Goal: Task Accomplishment & Management: Complete application form

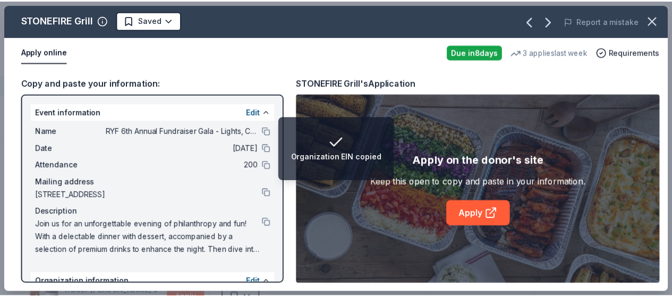
scroll to position [91, 0]
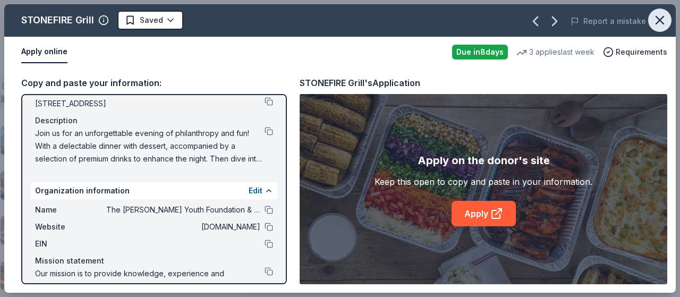
click at [654, 23] on icon "button" at bounding box center [659, 20] width 15 height 15
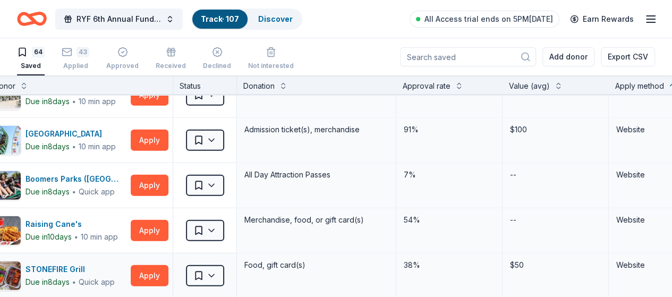
scroll to position [1487, 30]
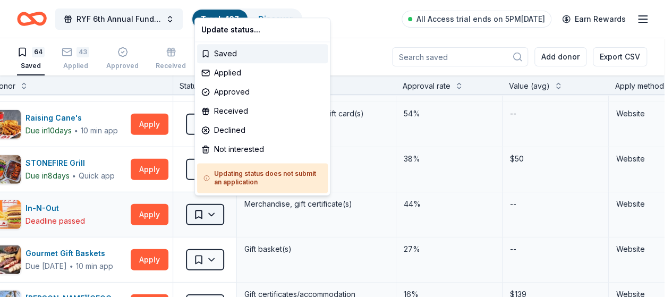
click at [223, 205] on html "RYF 6th Annual Fundraiser Gala - Lights, Camera, Auction! Track · 107 Discover …" at bounding box center [336, 148] width 672 height 297
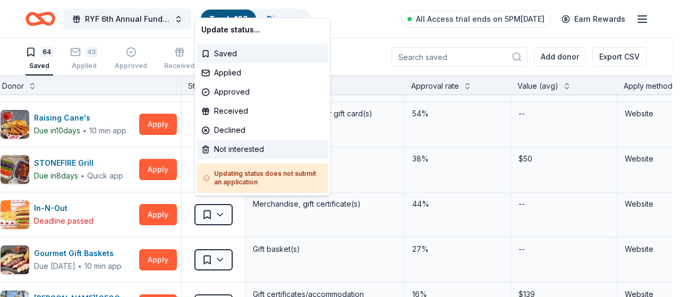
click at [235, 149] on div "Not interested" at bounding box center [262, 149] width 131 height 19
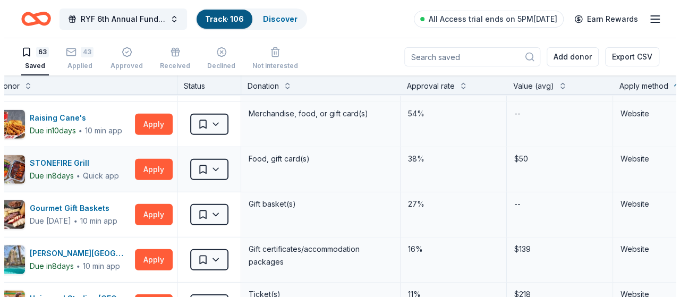
scroll to position [1540, 30]
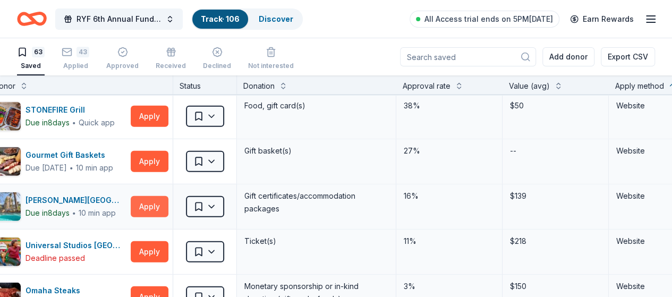
click at [158, 202] on button "Apply" at bounding box center [150, 206] width 38 height 21
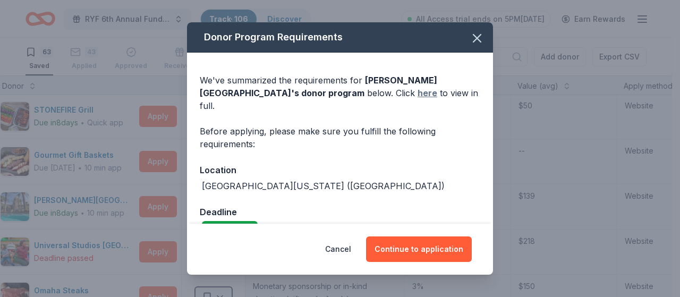
click at [418, 94] on link "here" at bounding box center [428, 93] width 20 height 13
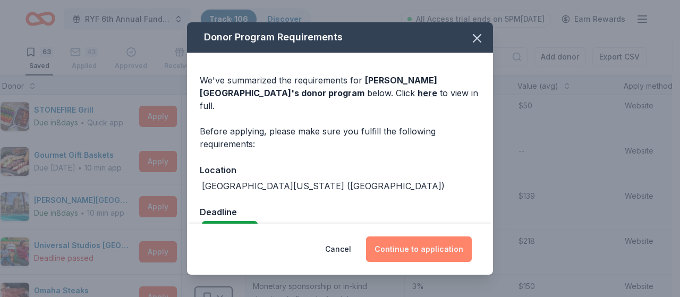
click at [428, 253] on button "Continue to application" at bounding box center [419, 248] width 106 height 25
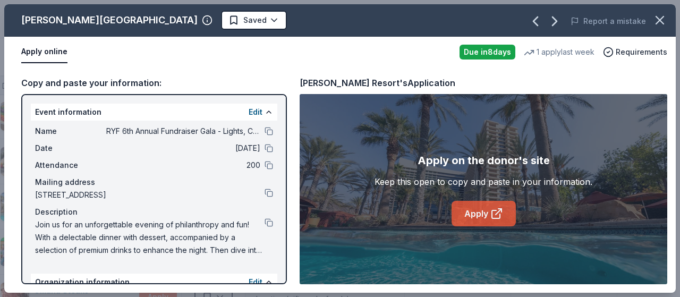
click at [474, 212] on link "Apply" at bounding box center [484, 213] width 64 height 25
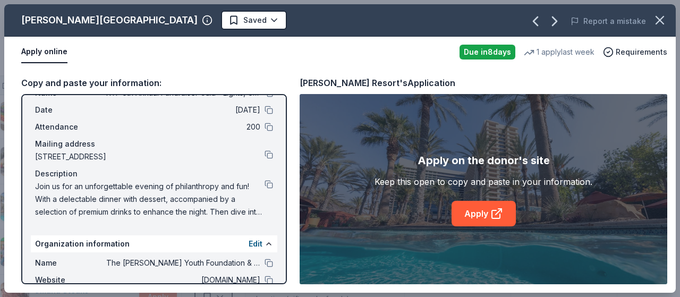
scroll to position [106, 0]
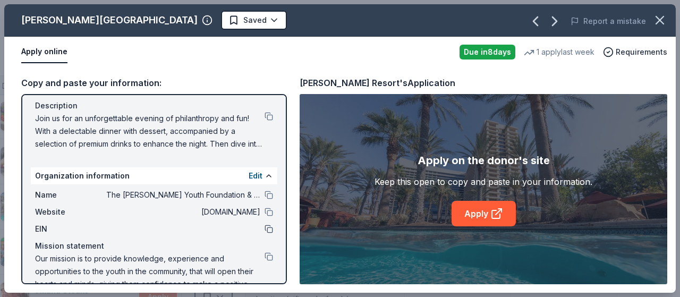
click at [265, 232] on button at bounding box center [269, 229] width 8 height 8
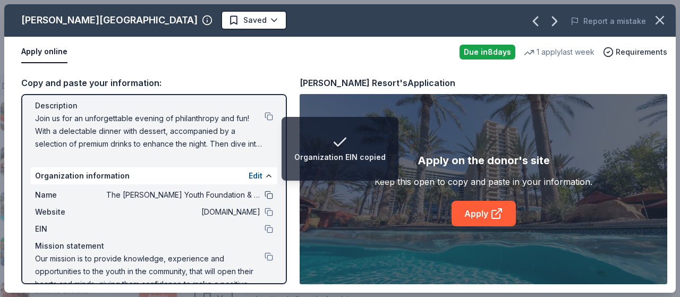
click at [265, 195] on button at bounding box center [269, 195] width 8 height 8
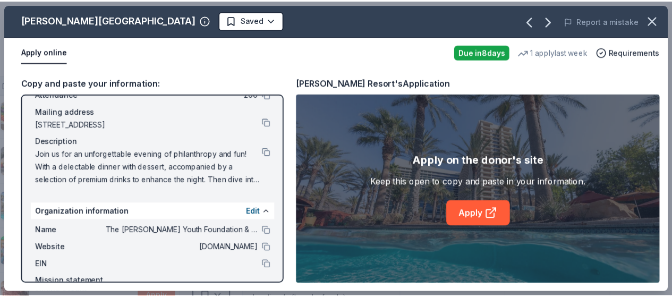
scroll to position [0, 0]
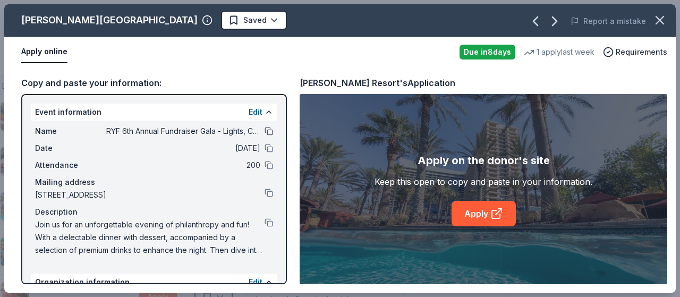
click at [265, 131] on button at bounding box center [269, 131] width 8 height 8
click at [661, 20] on icon "button" at bounding box center [659, 20] width 15 height 15
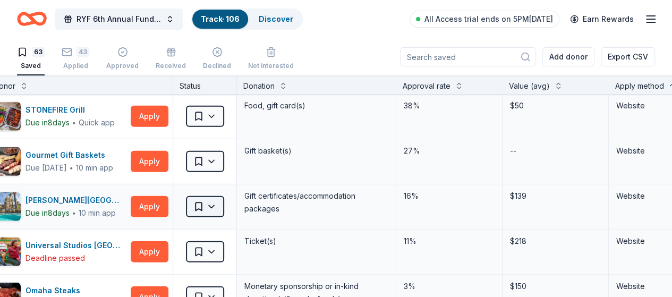
click at [229, 198] on html "RYF 6th Annual Fundraiser Gala - Lights, Camera, Auction! Track · 106 Discover …" at bounding box center [336, 148] width 672 height 297
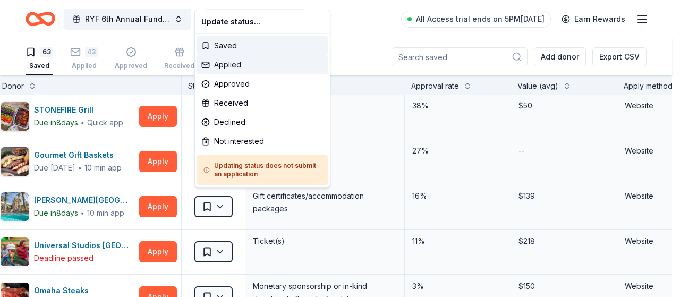
click at [266, 65] on div "Applied" at bounding box center [262, 64] width 131 height 19
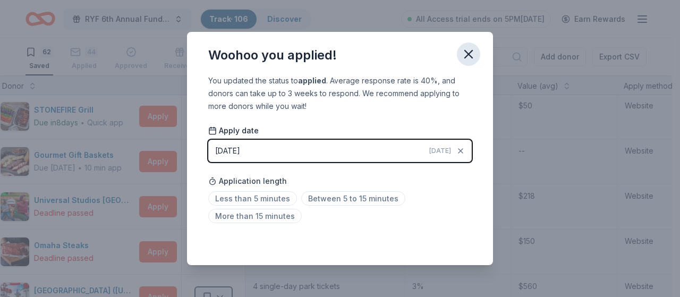
click at [470, 52] on icon "button" at bounding box center [468, 54] width 15 height 15
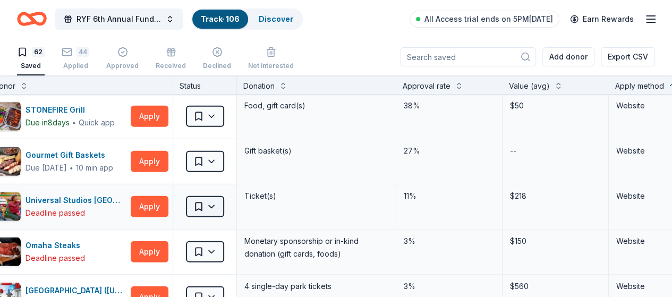
click at [226, 200] on html "RYF 6th Annual Fundraiser Gala - Lights, Camera, Auction! Track · 106 Discover …" at bounding box center [336, 148] width 672 height 297
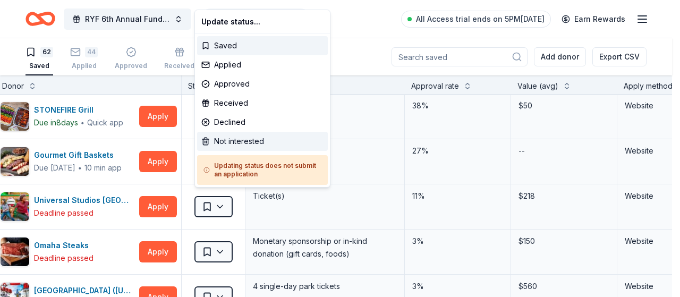
click at [244, 144] on div "Not interested" at bounding box center [262, 141] width 131 height 19
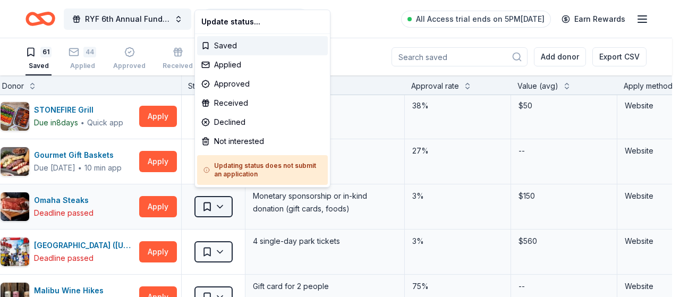
click at [225, 202] on html "RYF 6th Annual Fundraiser Gala - Lights, Camera, Auction! Track · 105 Discover …" at bounding box center [340, 148] width 680 height 297
click at [255, 144] on div "Not interested" at bounding box center [262, 141] width 131 height 19
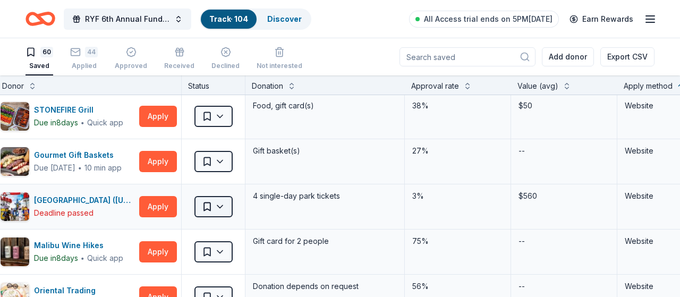
click at [224, 201] on html "RYF 6th Annual Fundraiser Gala - Lights, Camera, Auction! Track · 104 Discover …" at bounding box center [340, 148] width 680 height 297
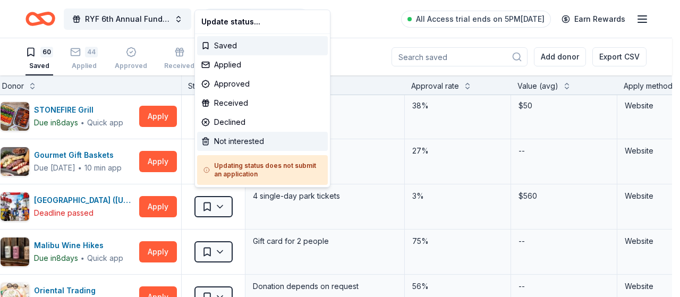
click at [244, 141] on div "Not interested" at bounding box center [262, 141] width 131 height 19
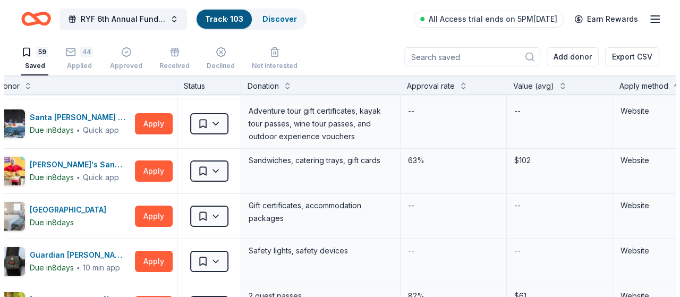
scroll to position [1859, 30]
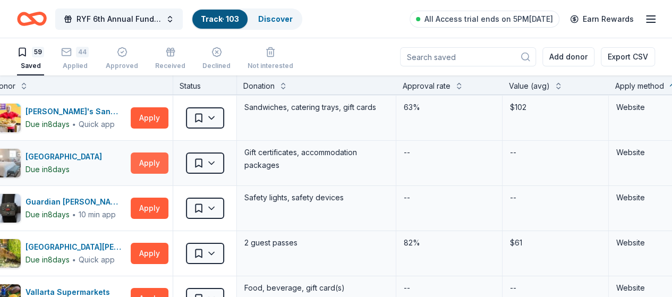
click at [157, 152] on button "Apply" at bounding box center [150, 162] width 38 height 21
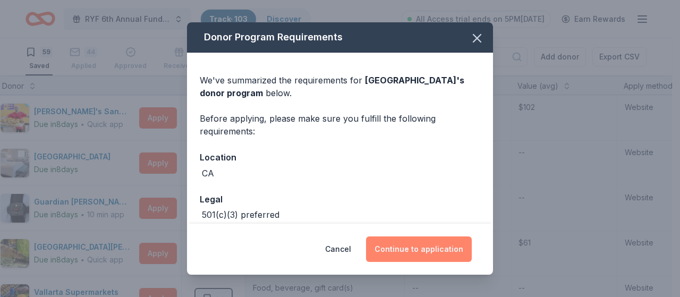
click at [423, 244] on button "Continue to application" at bounding box center [419, 248] width 106 height 25
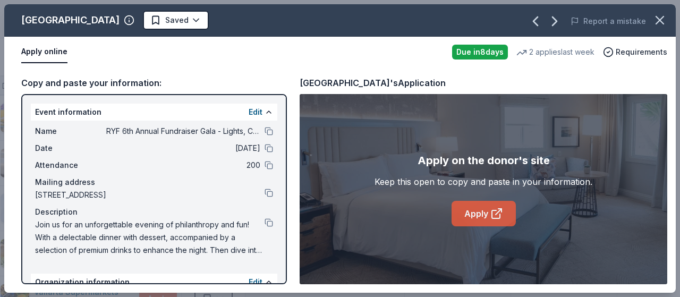
click at [479, 214] on link "Apply" at bounding box center [484, 213] width 64 height 25
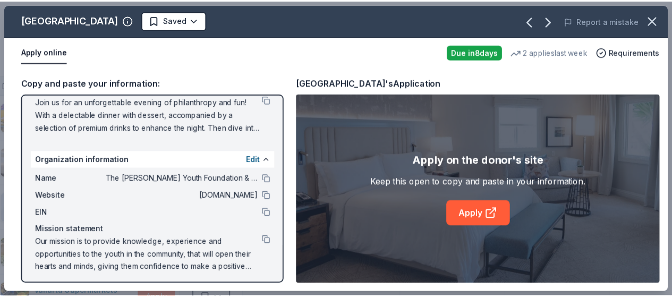
scroll to position [126, 0]
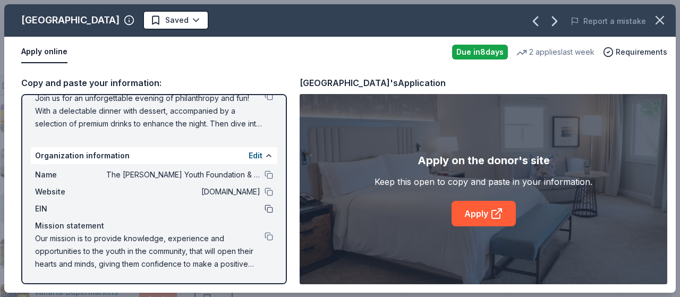
click at [265, 207] on button at bounding box center [269, 209] width 8 height 8
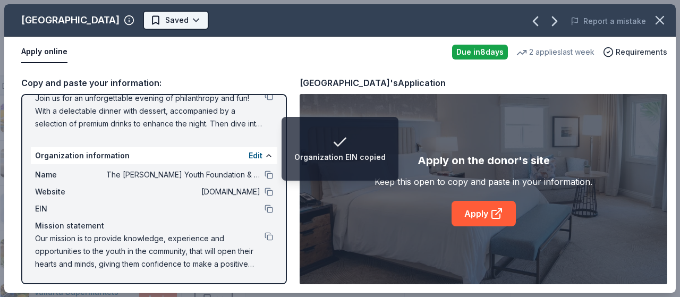
click at [303, 14] on html "Organization EIN copied RYF 6th Annual Fundraiser Gala - Lights, Camera, Auctio…" at bounding box center [340, 148] width 680 height 297
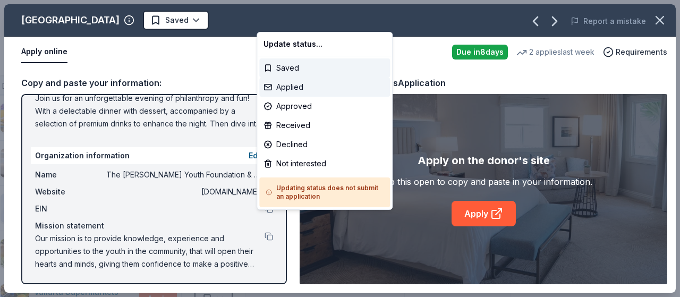
click at [298, 86] on div "Applied" at bounding box center [324, 87] width 131 height 19
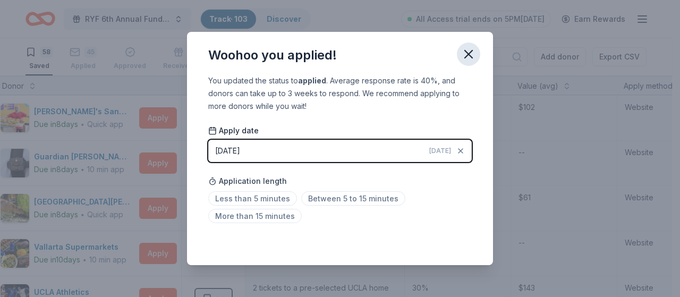
click at [473, 48] on icon "button" at bounding box center [468, 54] width 15 height 15
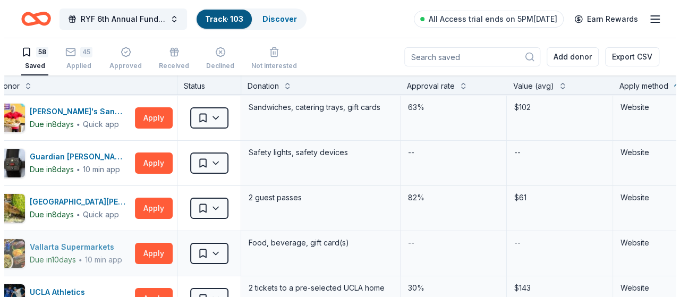
scroll to position [1965, 30]
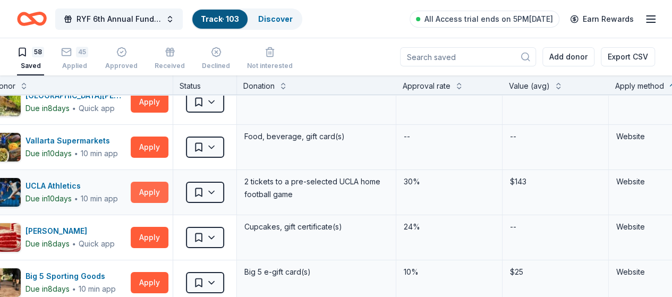
click at [162, 185] on button "Apply" at bounding box center [150, 192] width 38 height 21
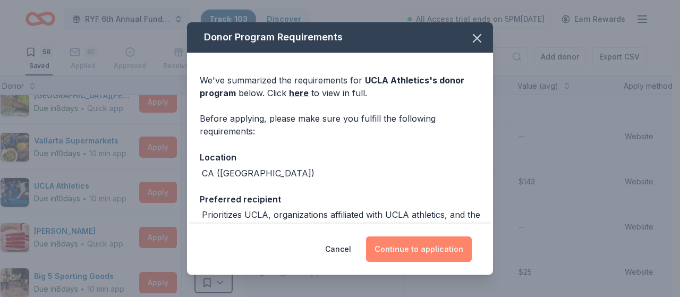
click at [408, 249] on button "Continue to application" at bounding box center [419, 248] width 106 height 25
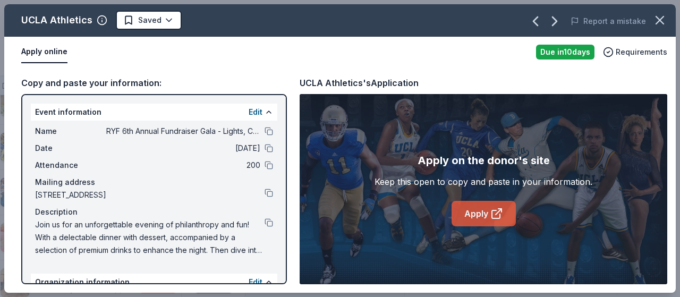
click at [477, 215] on link "Apply" at bounding box center [484, 213] width 64 height 25
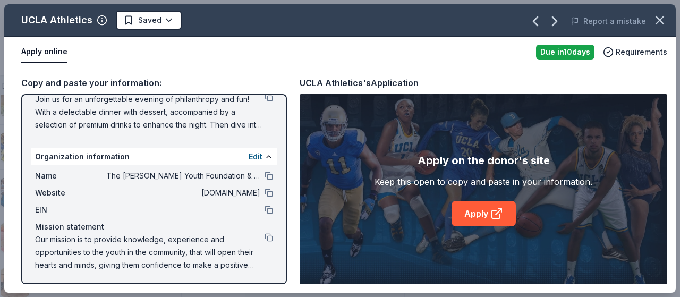
scroll to position [126, 0]
click at [265, 207] on button at bounding box center [269, 209] width 8 height 8
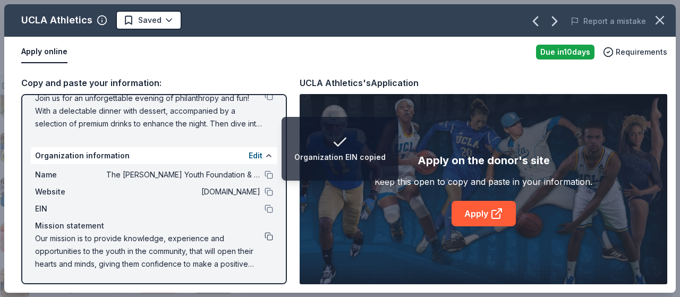
click at [265, 240] on button at bounding box center [269, 236] width 8 height 8
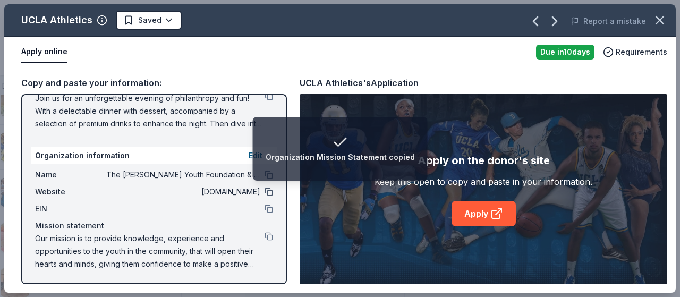
click at [265, 192] on button at bounding box center [269, 192] width 8 height 8
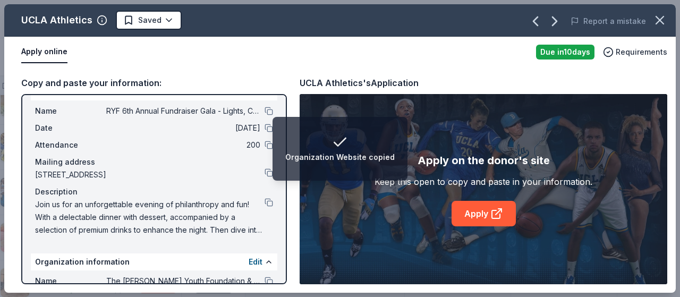
scroll to position [20, 0]
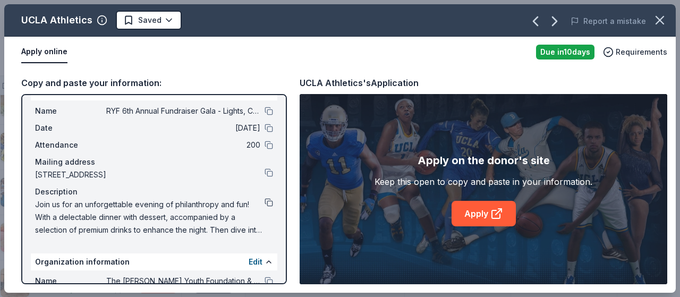
click at [265, 203] on button at bounding box center [269, 202] width 8 height 8
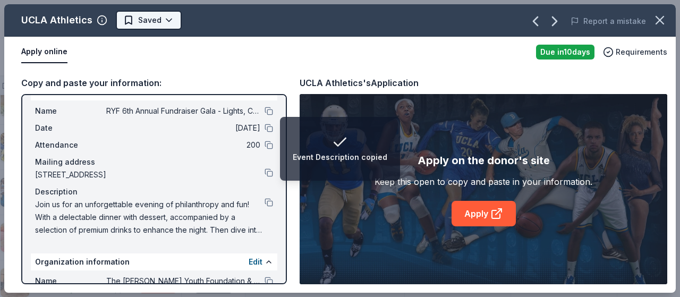
click at [169, 14] on html "Event Description copied RYF 6th Annual Fundraiser Gala - Lights, Camera, Aucti…" at bounding box center [340, 148] width 680 height 297
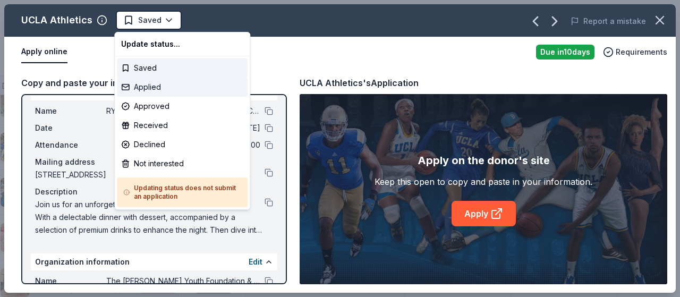
click at [154, 87] on div "Applied" at bounding box center [182, 87] width 131 height 19
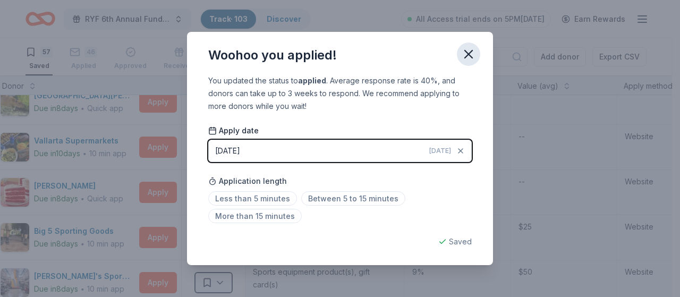
click at [470, 51] on icon "button" at bounding box center [468, 54] width 15 height 15
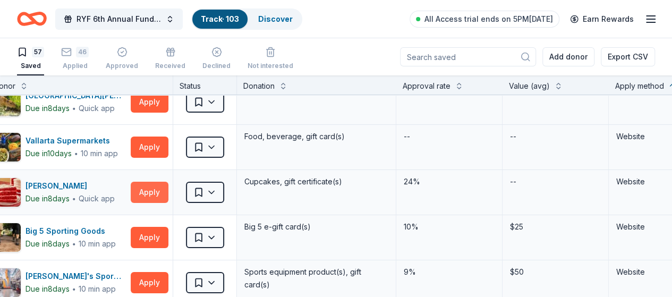
click at [151, 182] on button "Apply" at bounding box center [150, 192] width 38 height 21
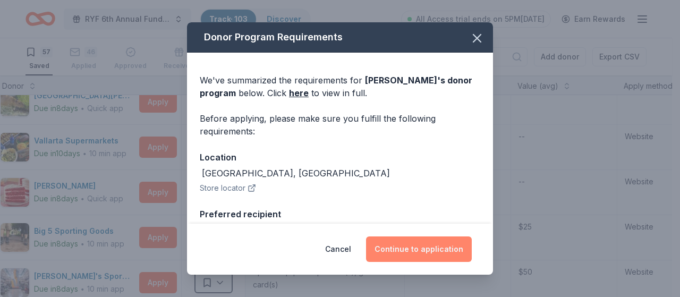
click at [423, 242] on button "Continue to application" at bounding box center [419, 248] width 106 height 25
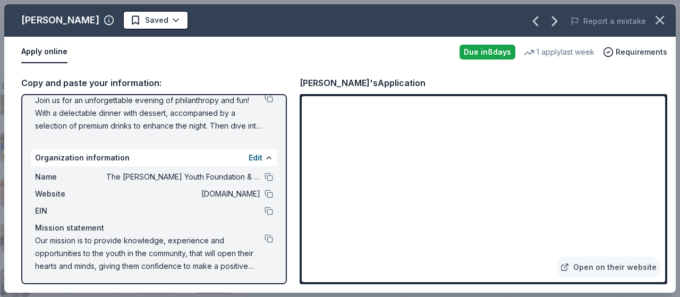
scroll to position [126, 0]
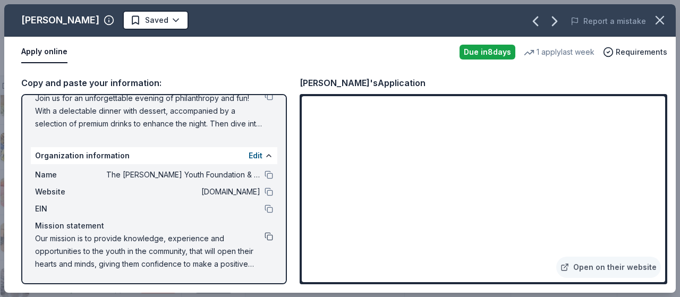
click at [265, 236] on button at bounding box center [269, 236] width 8 height 8
click at [265, 205] on button at bounding box center [269, 209] width 8 height 8
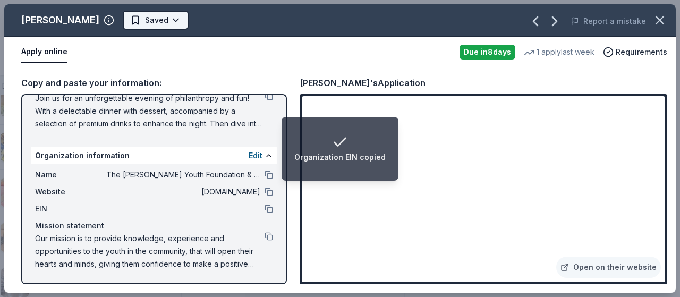
click at [159, 13] on html "Organization EIN copied RYF 6th Annual Fundraiser Gala - Lights, Camera, Auctio…" at bounding box center [340, 148] width 680 height 297
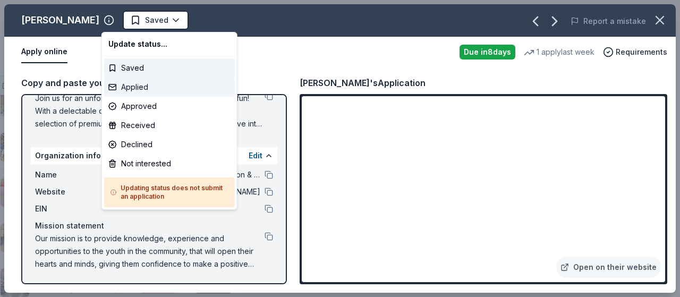
click at [148, 84] on div "Applied" at bounding box center [169, 87] width 131 height 19
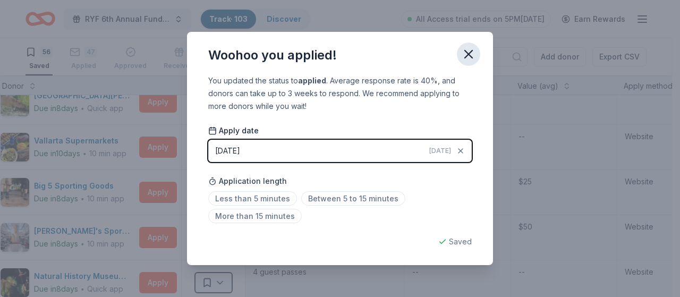
click at [472, 54] on icon "button" at bounding box center [468, 54] width 15 height 15
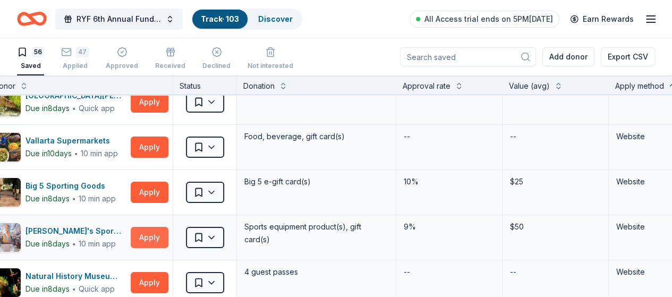
click at [156, 230] on button "Apply" at bounding box center [150, 237] width 38 height 21
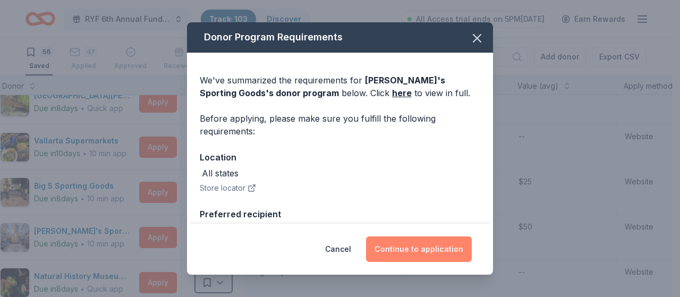
click at [410, 254] on button "Continue to application" at bounding box center [419, 248] width 106 height 25
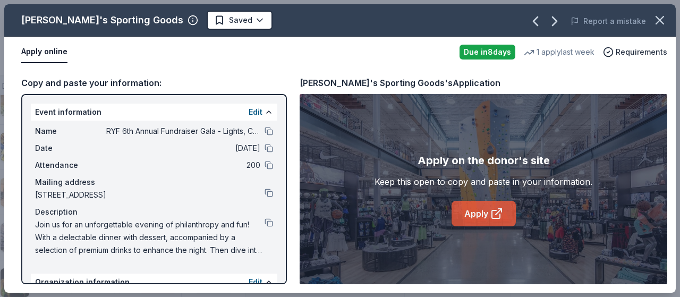
click at [483, 214] on link "Apply" at bounding box center [484, 213] width 64 height 25
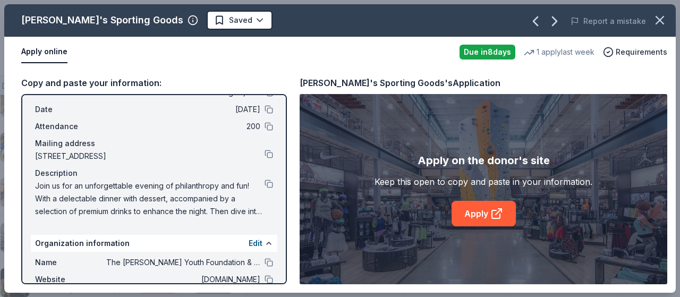
scroll to position [106, 0]
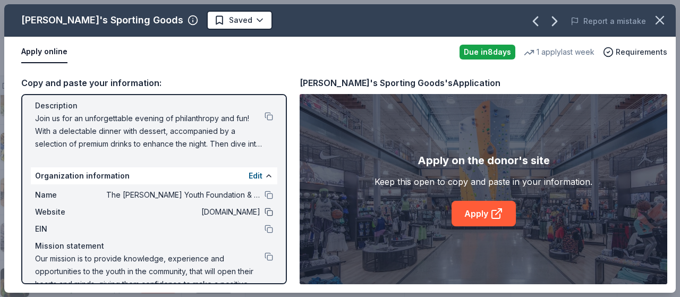
click at [265, 213] on button at bounding box center [269, 212] width 8 height 8
click at [265, 227] on button at bounding box center [269, 229] width 8 height 8
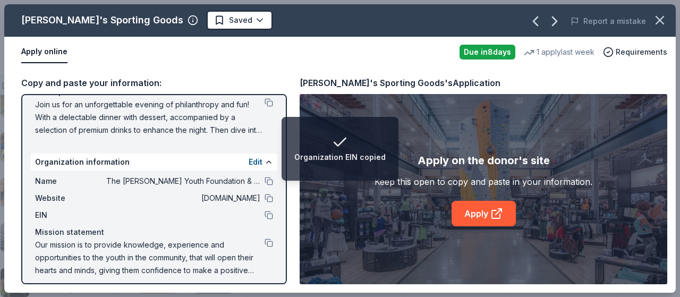
scroll to position [126, 0]
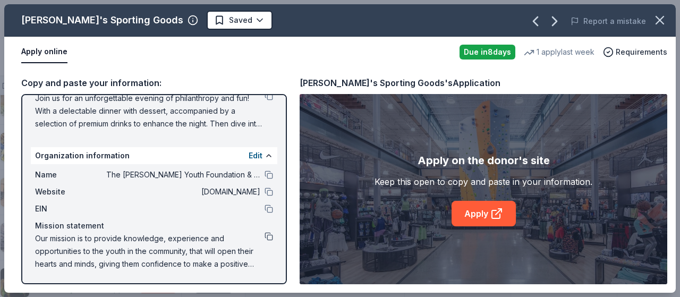
click at [265, 234] on button at bounding box center [269, 236] width 8 height 8
click at [265, 209] on button at bounding box center [269, 209] width 8 height 8
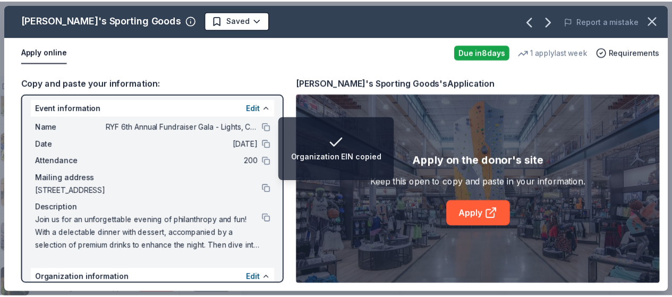
scroll to position [0, 0]
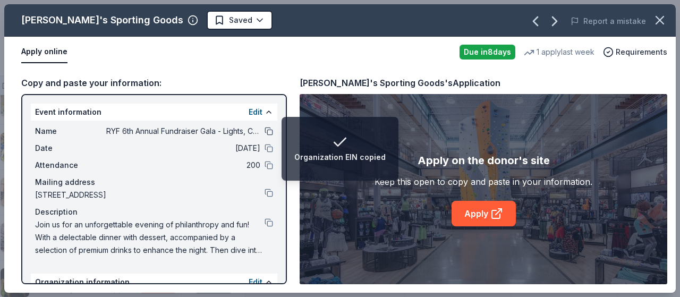
click at [265, 131] on button at bounding box center [269, 131] width 8 height 8
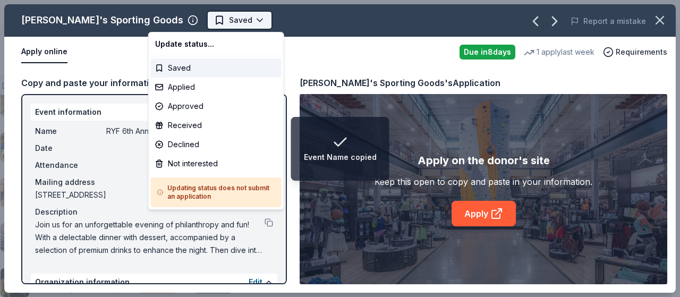
click at [204, 19] on html "Event Name copied RYF 6th Annual Fundraiser Gala - Lights, Camera, Auction! Tra…" at bounding box center [340, 148] width 680 height 297
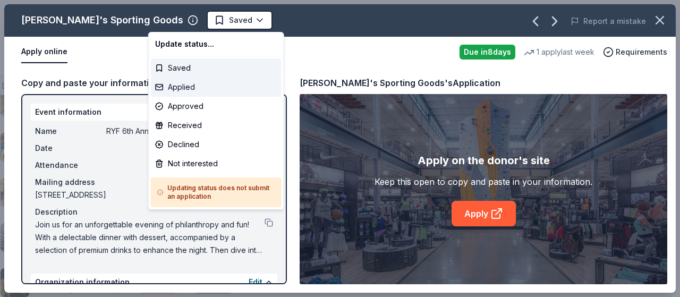
click at [186, 82] on div "Applied" at bounding box center [216, 87] width 131 height 19
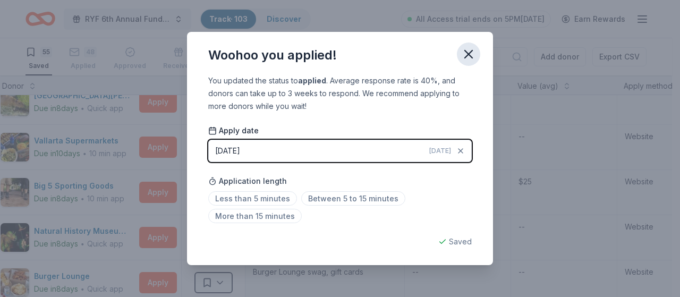
click at [471, 54] on icon "button" at bounding box center [468, 54] width 15 height 15
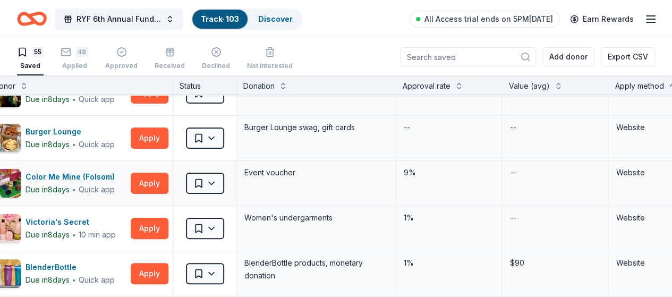
scroll to position [2125, 30]
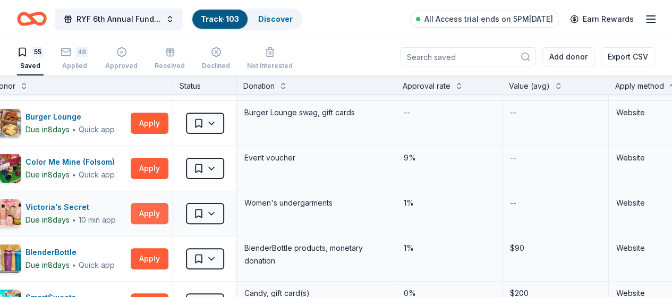
click at [160, 205] on button "Apply" at bounding box center [150, 213] width 38 height 21
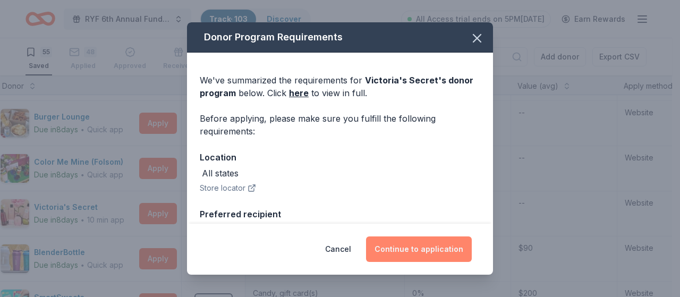
click at [406, 250] on button "Continue to application" at bounding box center [419, 248] width 106 height 25
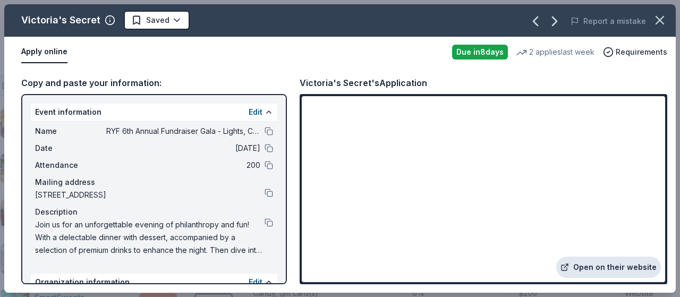
click at [623, 264] on link "Open on their website" at bounding box center [608, 267] width 105 height 21
click at [666, 19] on icon "button" at bounding box center [659, 20] width 15 height 15
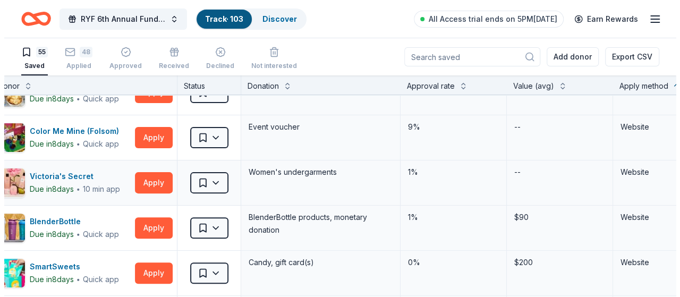
scroll to position [2231, 30]
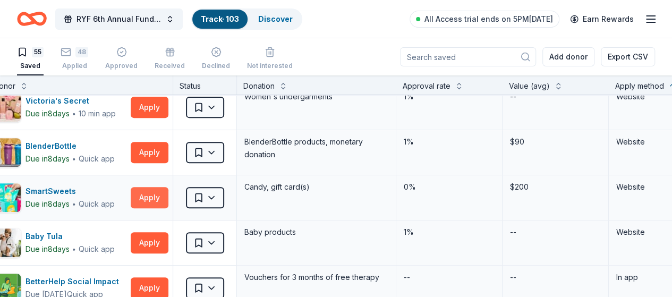
click at [159, 187] on button "Apply" at bounding box center [150, 197] width 38 height 21
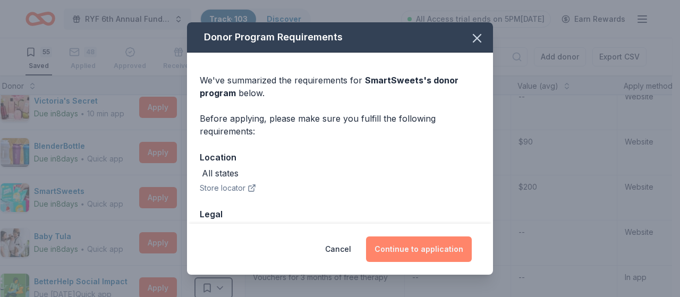
click at [431, 245] on button "Continue to application" at bounding box center [419, 248] width 106 height 25
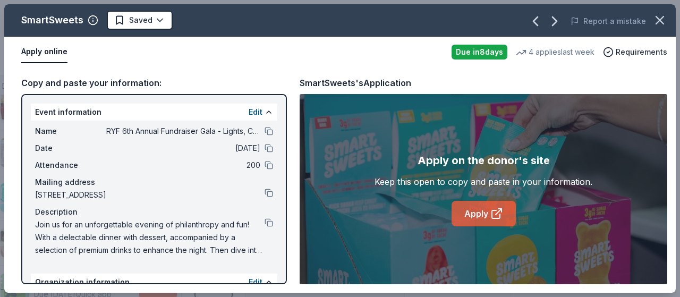
click at [481, 212] on link "Apply" at bounding box center [484, 213] width 64 height 25
click at [265, 129] on button at bounding box center [269, 131] width 8 height 8
click at [265, 222] on button at bounding box center [269, 222] width 8 height 8
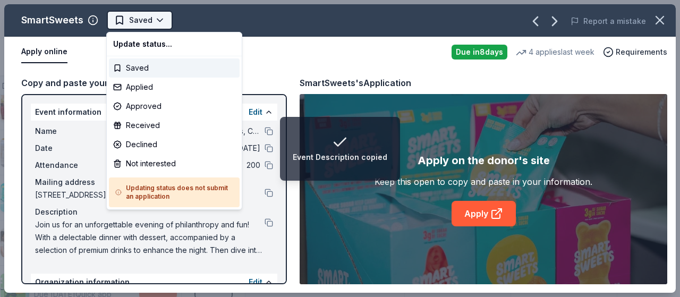
click at [160, 20] on html "Event Description copied RYF 6th Annual Fundraiser Gala - Lights, Camera, Aucti…" at bounding box center [340, 148] width 680 height 297
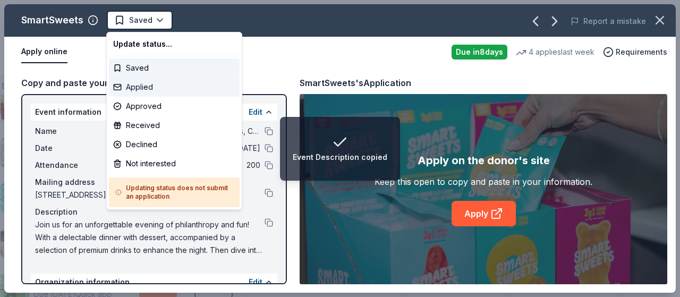
click at [150, 85] on div "Applied" at bounding box center [174, 87] width 131 height 19
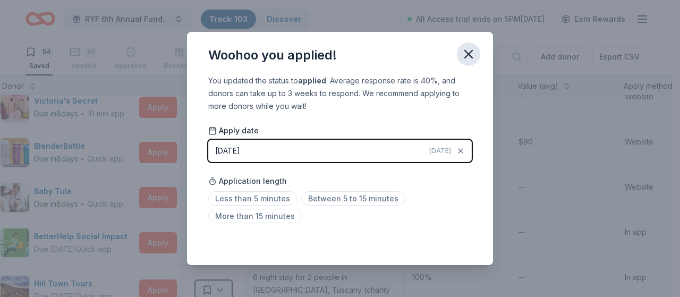
click at [470, 56] on icon "button" at bounding box center [468, 54] width 15 height 15
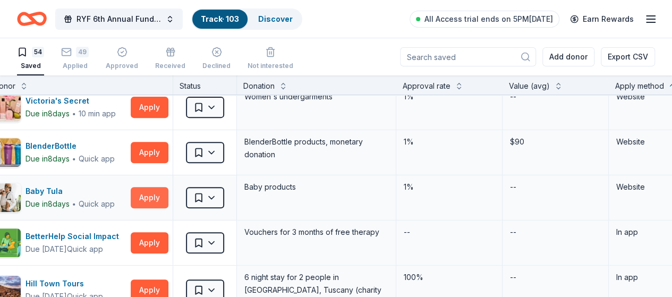
click at [150, 190] on button "Apply" at bounding box center [150, 197] width 38 height 21
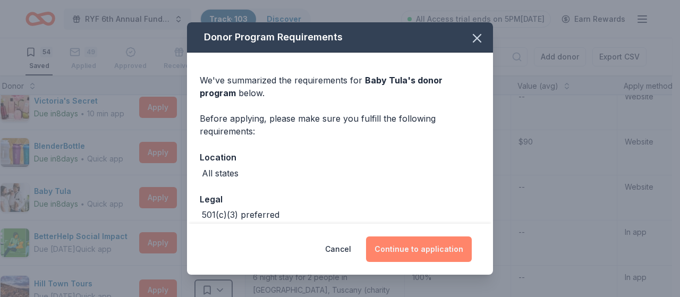
click at [421, 248] on button "Continue to application" at bounding box center [419, 248] width 106 height 25
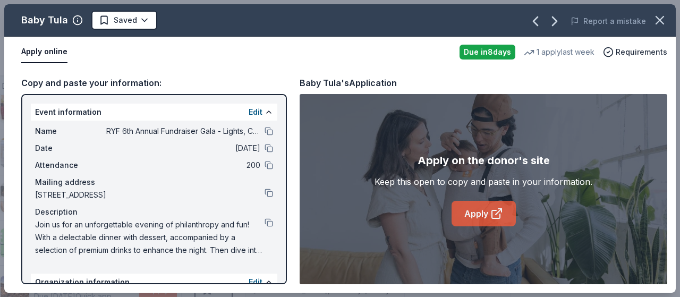
click at [469, 215] on link "Apply" at bounding box center [484, 213] width 64 height 25
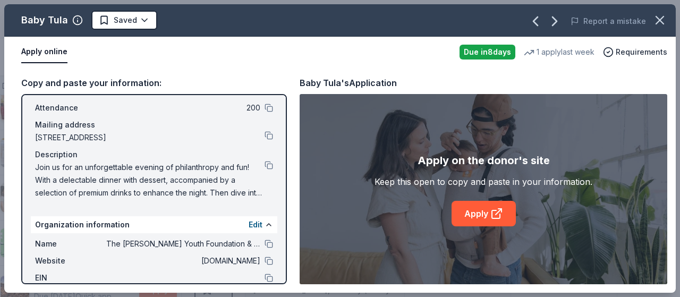
scroll to position [106, 0]
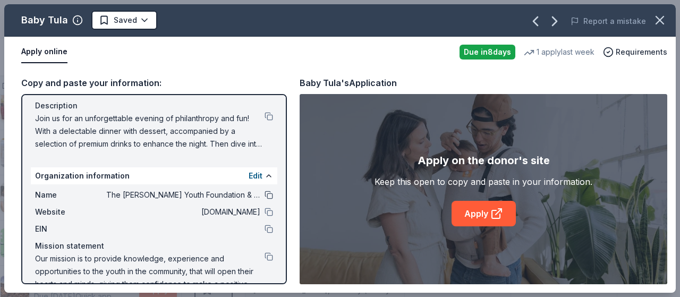
click at [265, 192] on button at bounding box center [269, 195] width 8 height 8
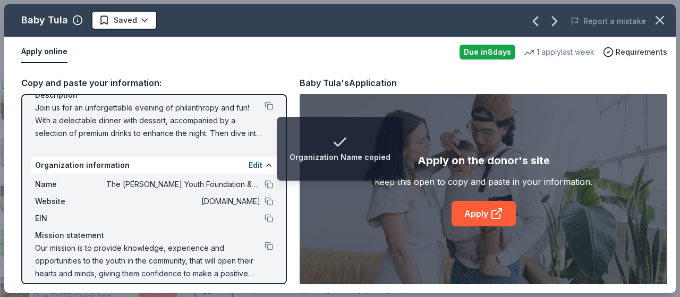
scroll to position [126, 0]
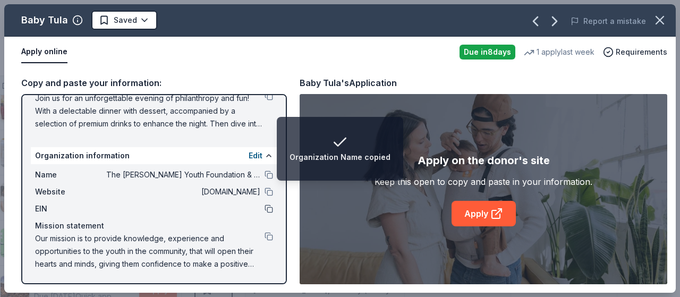
click at [265, 205] on button at bounding box center [269, 209] width 8 height 8
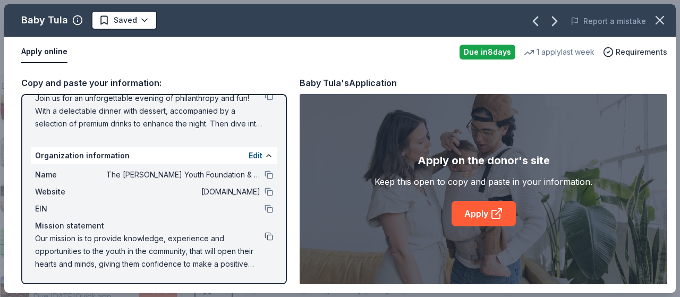
click at [265, 233] on button at bounding box center [269, 236] width 8 height 8
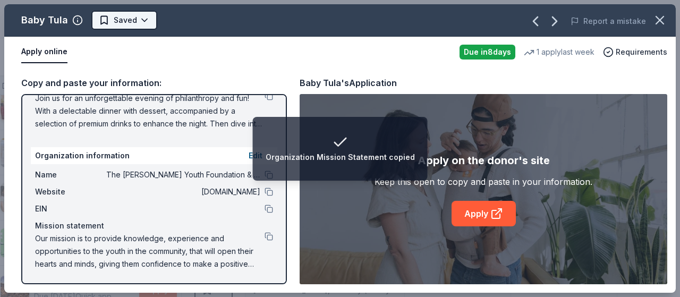
click at [138, 19] on html "Organization Mission Statement copied RYF 6th Annual Fundraiser Gala - Lights, …" at bounding box center [340, 148] width 680 height 297
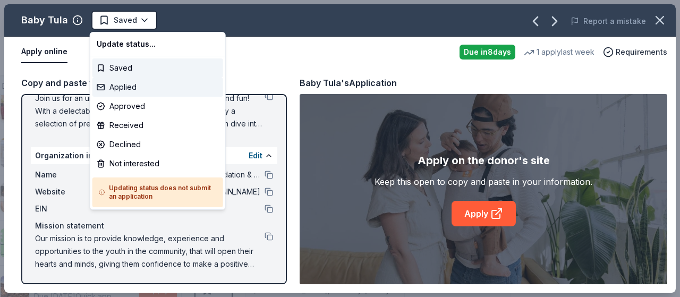
click at [141, 87] on div "Applied" at bounding box center [157, 87] width 131 height 19
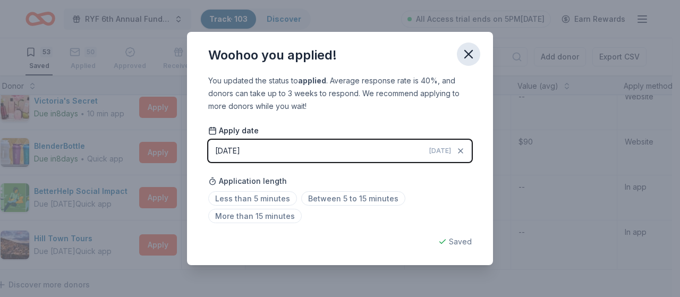
click at [469, 52] on icon "button" at bounding box center [468, 54] width 15 height 15
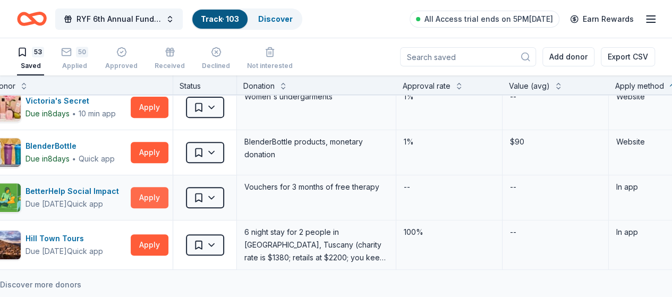
click at [161, 191] on button "Apply" at bounding box center [150, 197] width 38 height 21
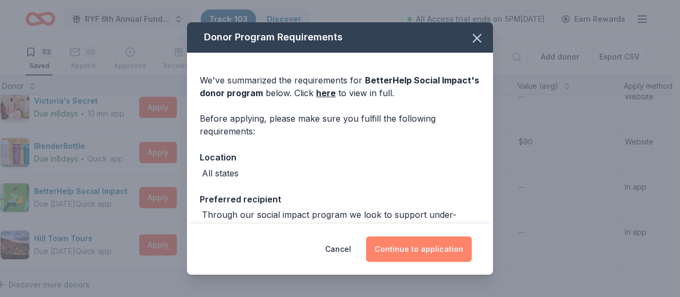
click at [407, 245] on button "Continue to application" at bounding box center [419, 248] width 106 height 25
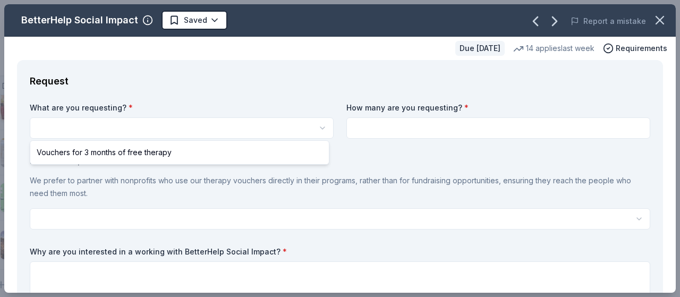
click at [216, 130] on html "RYF 6th Annual Fundraiser Gala - Lights, Camera, Auction! Track · 103 Discover …" at bounding box center [340, 148] width 680 height 297
select select "Vouchers for 3 months of free therapy"
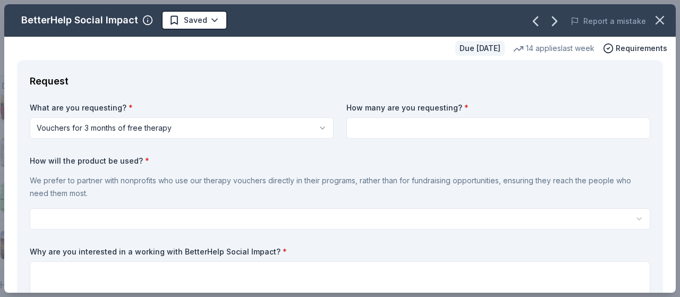
click at [456, 127] on input at bounding box center [498, 127] width 304 height 21
type input "1"
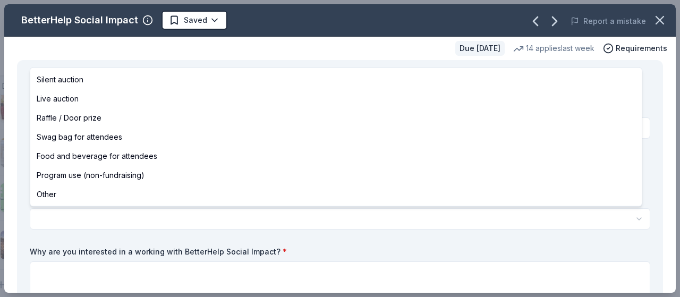
click at [134, 215] on html "RYF 6th Annual Fundraiser Gala - Lights, Camera, Auction! Track · 103 Discover …" at bounding box center [340, 148] width 680 height 297
select select "silentAuction"
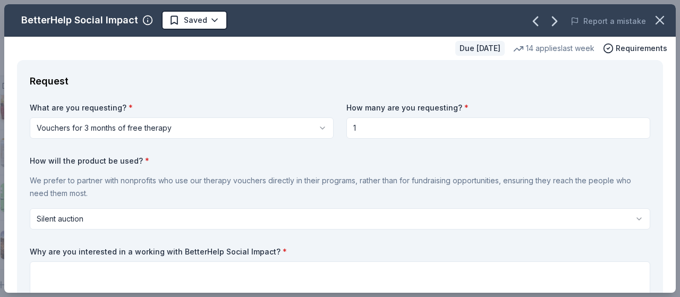
click at [180, 251] on label "Why are you interested in a working with BetterHelp Social Impact? *" at bounding box center [340, 251] width 620 height 11
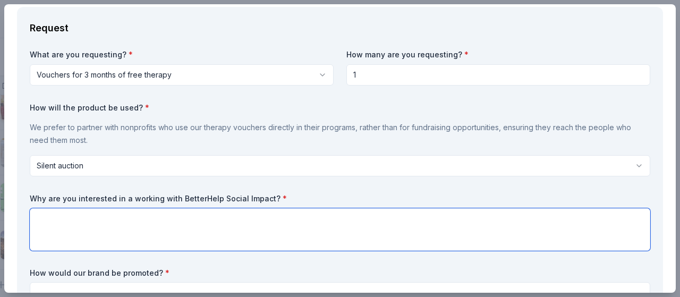
click at [165, 225] on textarea at bounding box center [340, 229] width 620 height 42
click at [108, 212] on textarea at bounding box center [340, 229] width 620 height 42
paste textarea "On behalf of The [PERSON_NAME] Youth Foundation, a non-profit organization comm…"
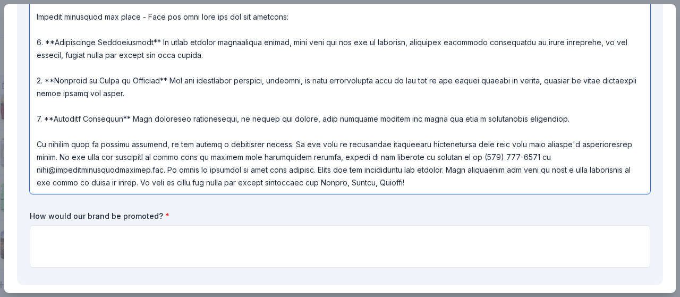
scroll to position [382, 0]
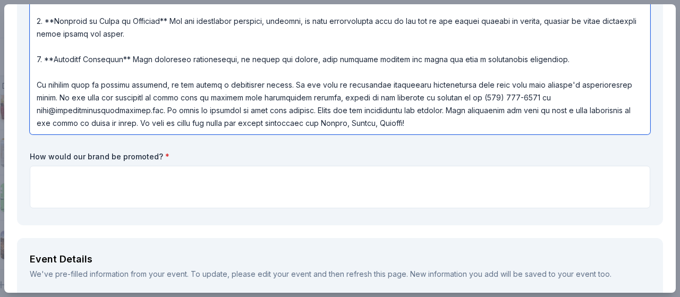
type textarea "On behalf of The [PERSON_NAME] Youth Foundation, a non-profit organization comm…"
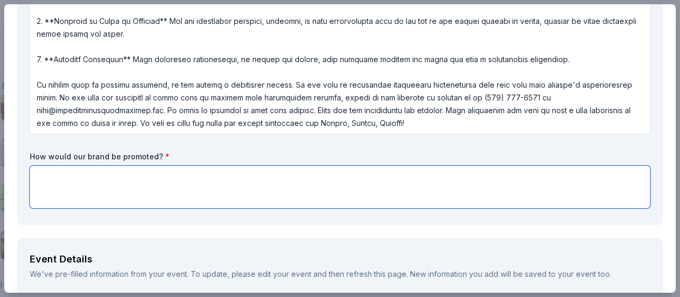
click at [157, 189] on textarea at bounding box center [340, 187] width 620 height 42
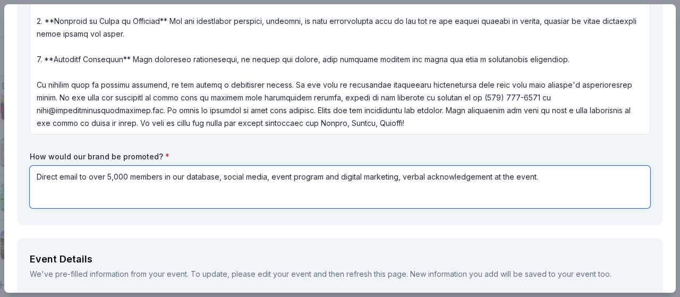
click at [224, 177] on textarea "Direct email to over 5,000 members in our database, social media, event program…" at bounding box center [340, 187] width 620 height 42
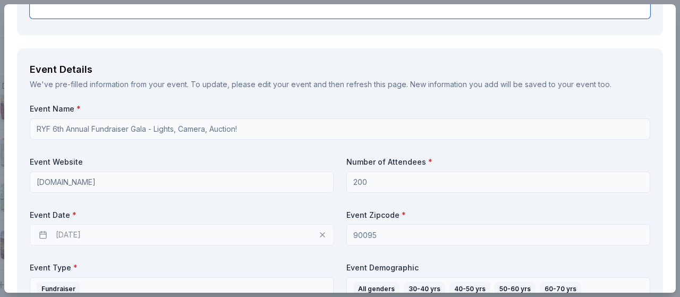
scroll to position [594, 0]
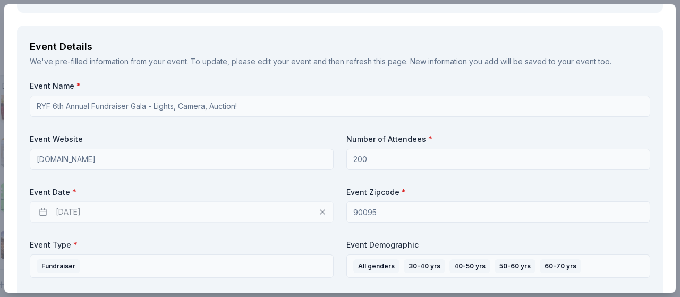
type textarea "Direct email to over 5,000 members in our database, company website, social med…"
click at [243, 212] on div "[DATE]" at bounding box center [182, 211] width 304 height 21
click at [62, 214] on div "[DATE]" at bounding box center [182, 211] width 304 height 21
click at [318, 211] on div "[DATE]" at bounding box center [182, 211] width 304 height 21
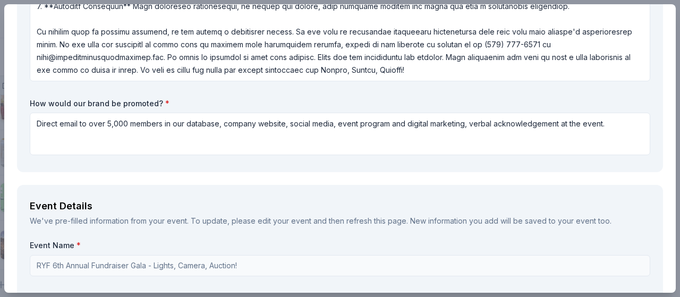
scroll to position [648, 0]
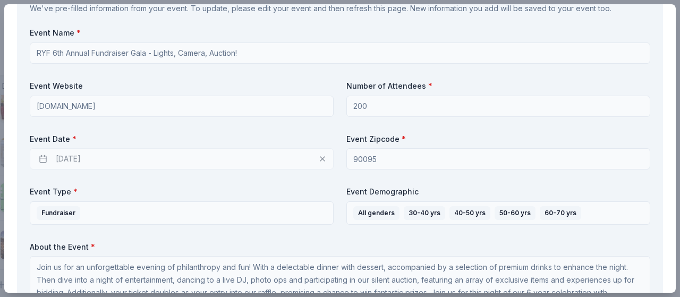
click at [82, 156] on div "[DATE]" at bounding box center [182, 158] width 304 height 21
click at [38, 158] on div "[DATE]" at bounding box center [182, 158] width 304 height 21
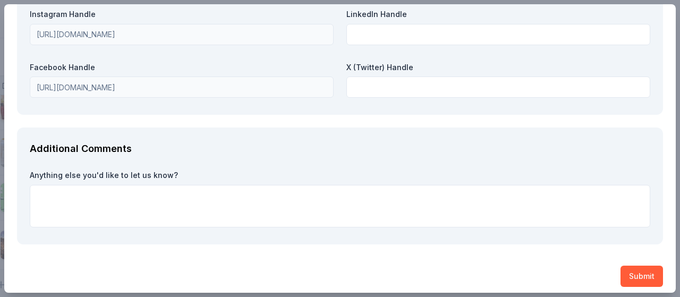
scroll to position [1597, 0]
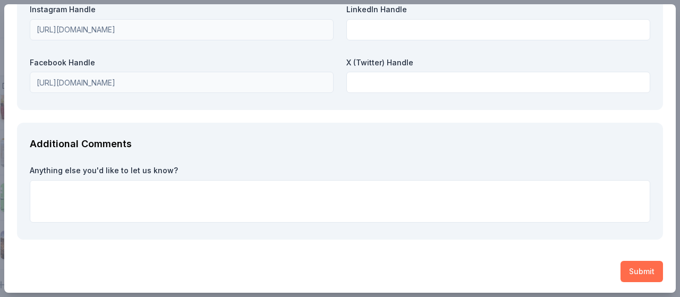
click at [634, 271] on button "Submit" at bounding box center [641, 271] width 42 height 21
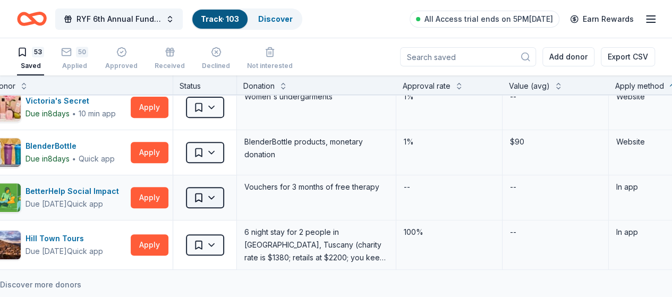
click at [221, 186] on html "RYF 6th Annual Fundraiser Gala - Lights, Camera, Auction! Track · 103 Discover …" at bounding box center [336, 148] width 672 height 297
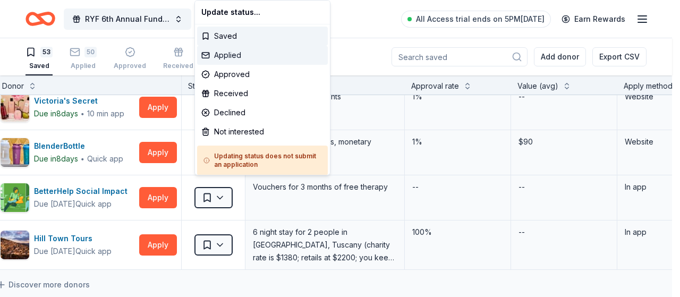
click at [236, 59] on div "Applied" at bounding box center [262, 55] width 131 height 19
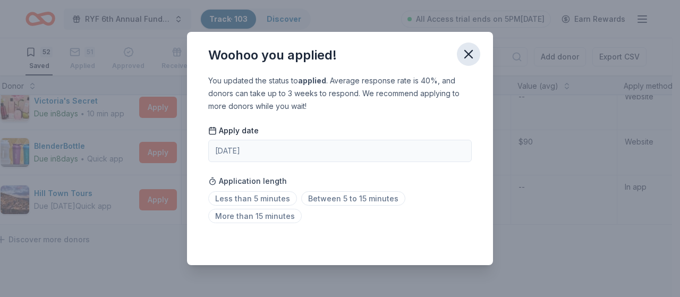
click at [472, 55] on icon "button" at bounding box center [468, 54] width 15 height 15
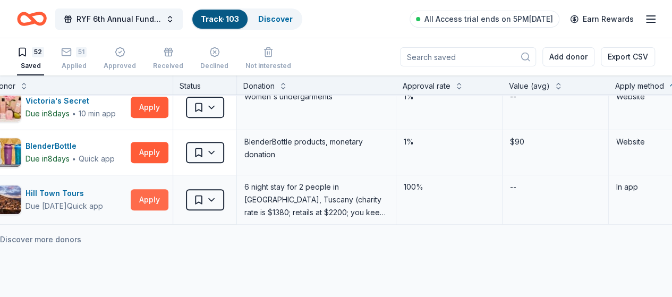
click at [161, 191] on button "Apply" at bounding box center [150, 199] width 38 height 21
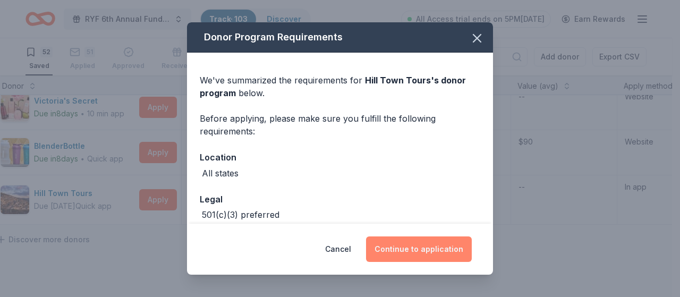
click at [413, 247] on button "Continue to application" at bounding box center [419, 248] width 106 height 25
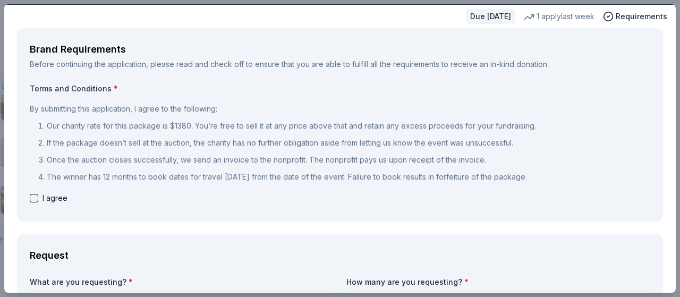
scroll to position [53, 0]
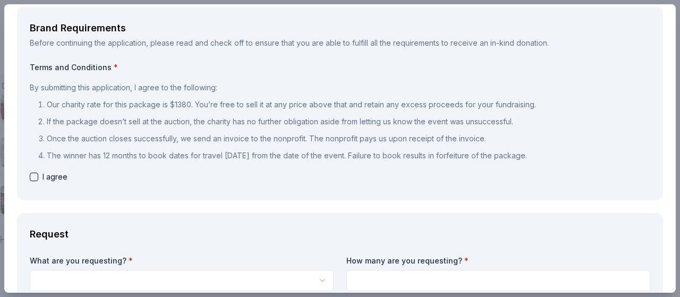
click at [28, 180] on div "Brand Requirements Before continuing the application, please read and check off…" at bounding box center [340, 103] width 646 height 193
click at [33, 178] on button "button" at bounding box center [34, 177] width 8 height 8
checkbox input "true"
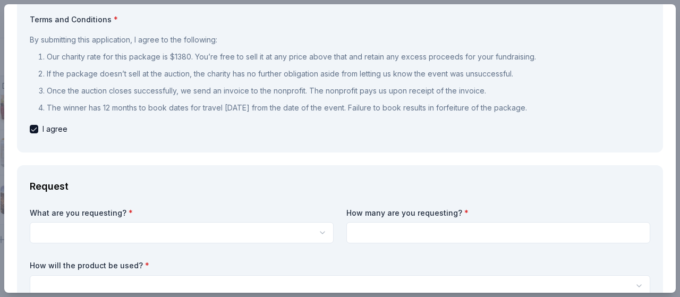
scroll to position [212, 0]
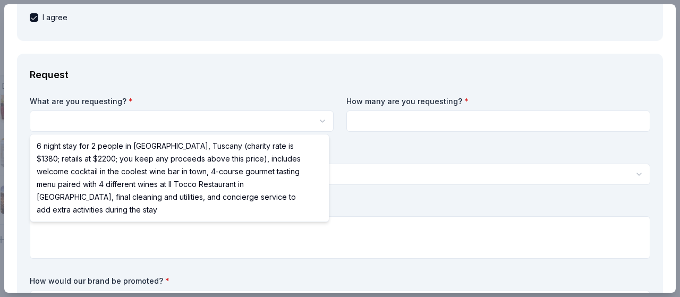
click at [190, 122] on html "RYF 6th Annual Fundraiser Gala - Lights, Camera, Auction! Track · 103 Discover …" at bounding box center [340, 148] width 680 height 297
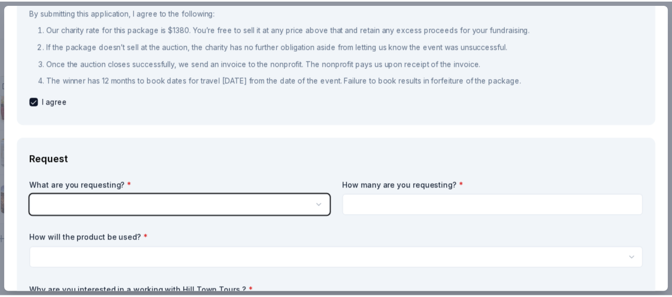
scroll to position [0, 0]
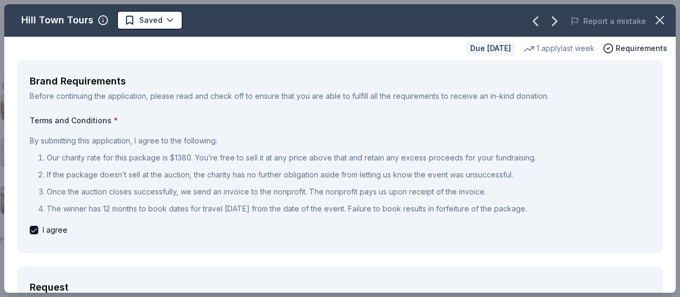
drag, startPoint x: 673, startPoint y: 79, endPoint x: 675, endPoint y: 21, distance: 58.5
click at [675, 21] on html "RYF 6th Annual Fundraiser Gala - Lights, Camera, Auction! Track · 103 Discover …" at bounding box center [340, 148] width 680 height 297
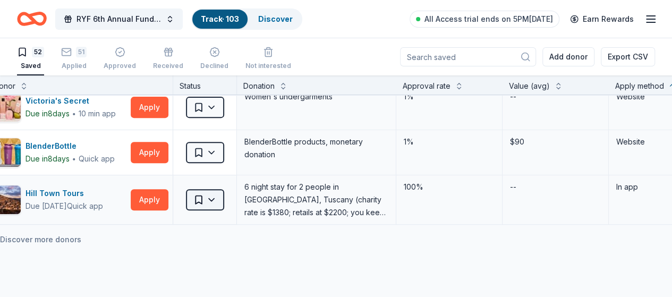
click at [225, 192] on html "RYF 6th Annual Fundraiser Gala - Lights, Camera, Auction! Track · 103 Discover …" at bounding box center [336, 148] width 672 height 297
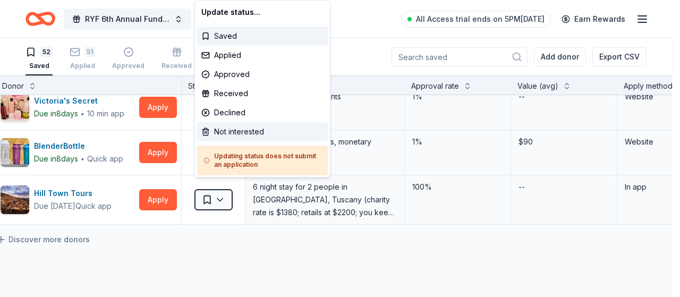
click at [235, 123] on div "Not interested" at bounding box center [262, 131] width 131 height 19
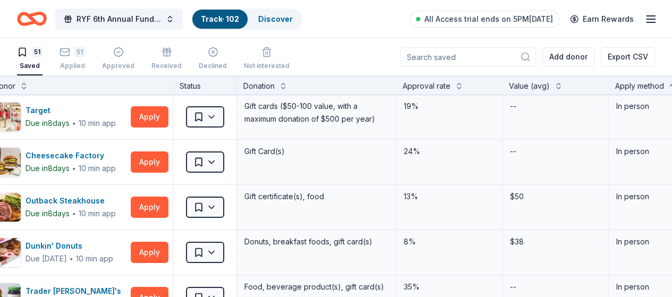
scroll to position [0, 30]
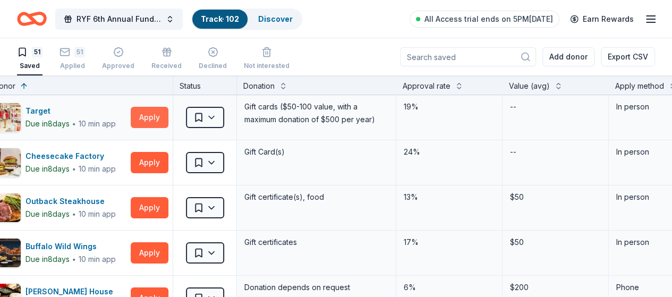
click at [158, 114] on button "Apply" at bounding box center [150, 117] width 38 height 21
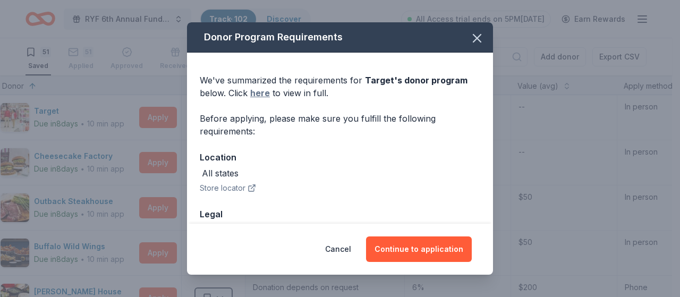
click at [260, 92] on link "here" at bounding box center [260, 93] width 20 height 13
click at [470, 36] on icon "button" at bounding box center [477, 38] width 15 height 15
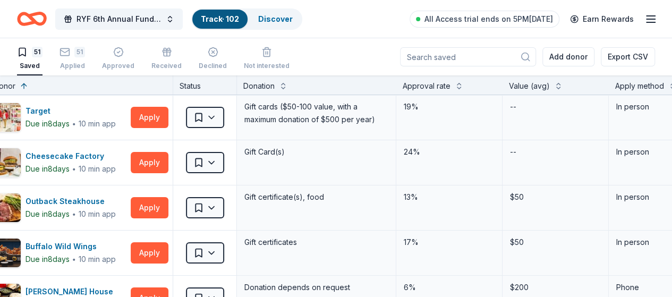
click at [234, 22] on link "Track · 102" at bounding box center [220, 18] width 38 height 9
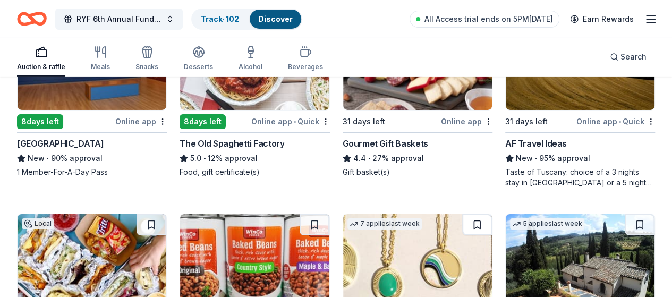
scroll to position [2019, 0]
